Goal: Find contact information: Find contact information

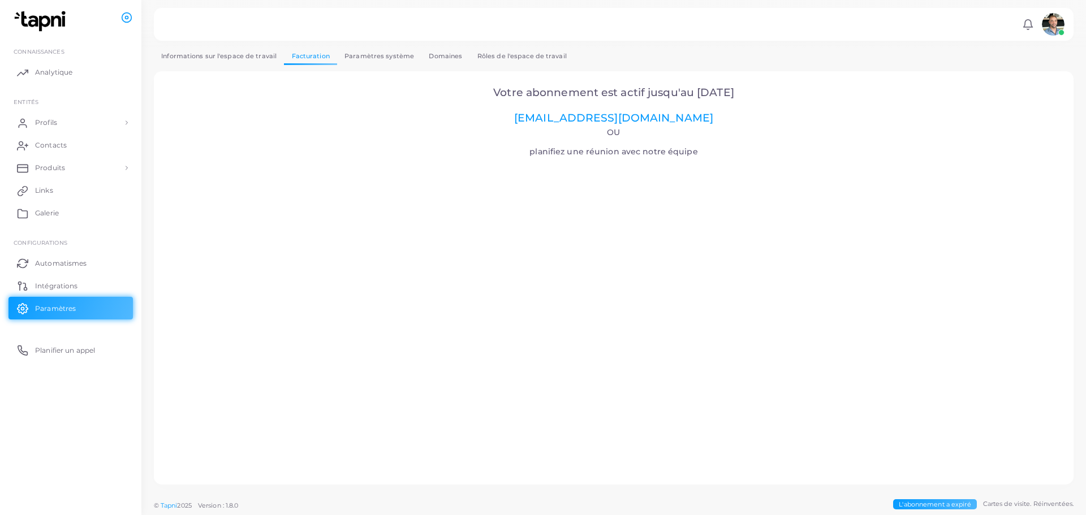
click at [945, 500] on font "L'abonnement a expiré" at bounding box center [935, 504] width 72 height 8
click at [256, 55] on font "Informations sur l'espace de travail" at bounding box center [218, 56] width 115 height 8
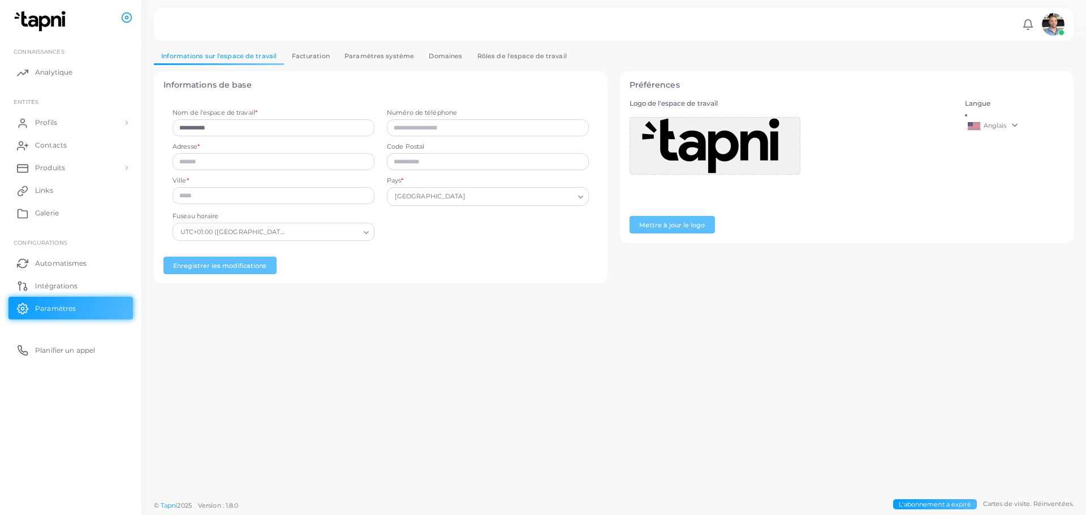
click at [294, 59] on font "Facturation" at bounding box center [311, 56] width 38 height 8
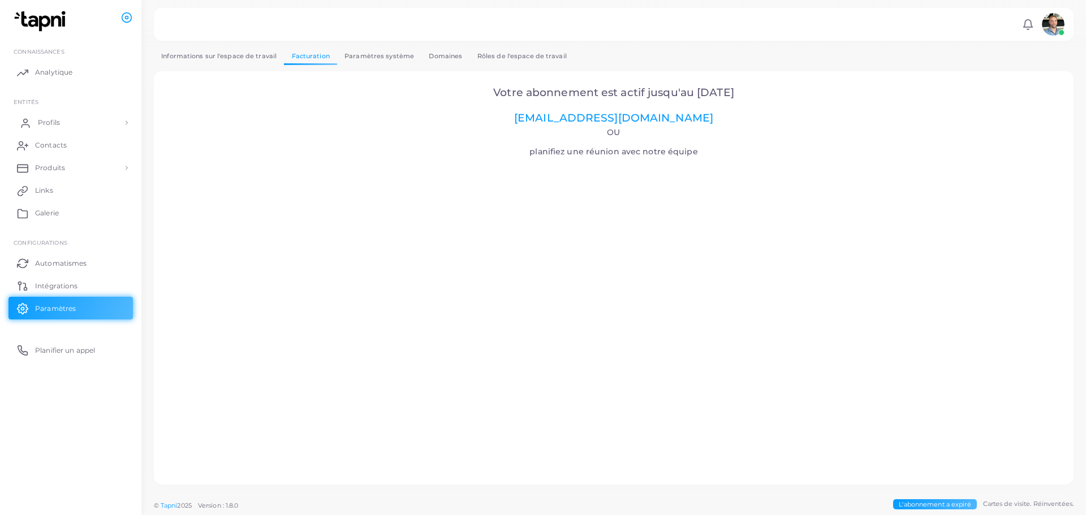
click at [49, 120] on font "Profils" at bounding box center [49, 122] width 22 height 8
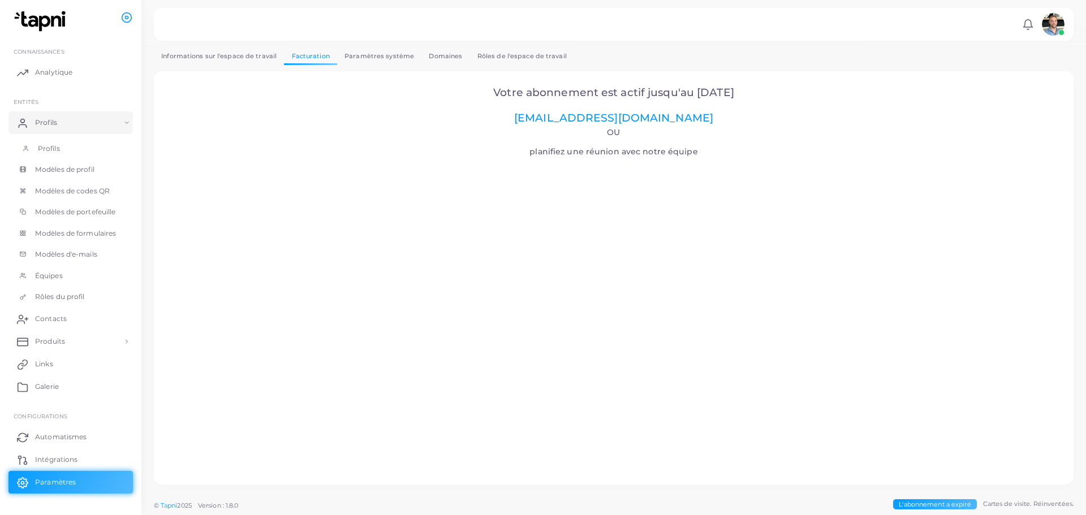
click at [53, 138] on link "Profils" at bounding box center [70, 148] width 124 height 21
drag, startPoint x: 555, startPoint y: 112, endPoint x: 658, endPoint y: 124, distance: 103.7
click at [658, 124] on h2 "Votre abonnement est actif jusqu'au [DATE] [EMAIL_ADDRESS][DOMAIN_NAME]" at bounding box center [614, 106] width 888 height 38
click at [690, 119] on h2 "Votre abonnement est actif jusqu'au [DATE] [EMAIL_ADDRESS][DOMAIN_NAME]" at bounding box center [614, 106] width 888 height 38
drag, startPoint x: 670, startPoint y: 121, endPoint x: 564, endPoint y: 123, distance: 105.8
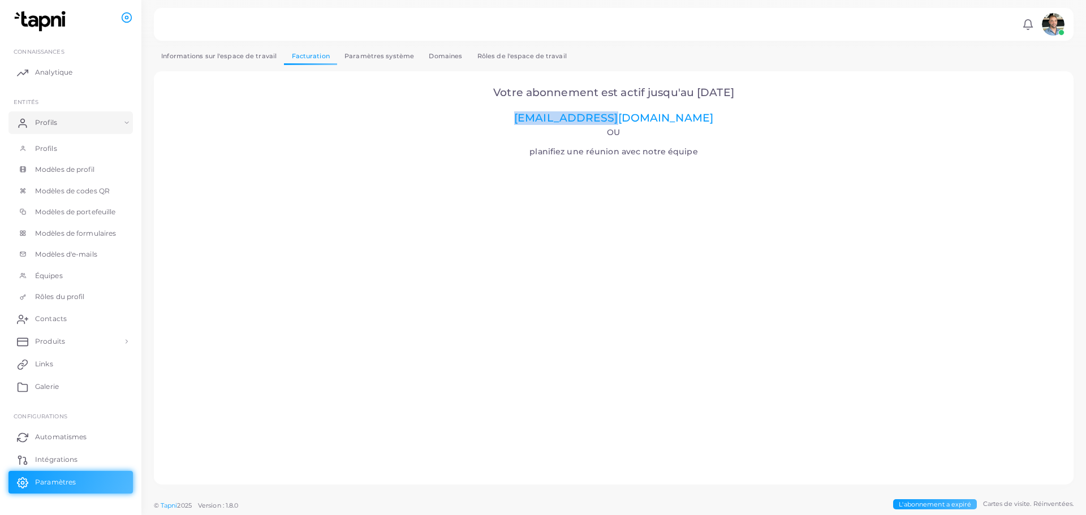
click at [564, 123] on h2 "Votre abonnement est actif jusqu'au [DATE] [EMAIL_ADDRESS][DOMAIN_NAME]" at bounding box center [614, 106] width 888 height 38
copy font "[EMAIL_ADDRESS][DOMAIN_NAME]"
